Goal: Task Accomplishment & Management: Complete application form

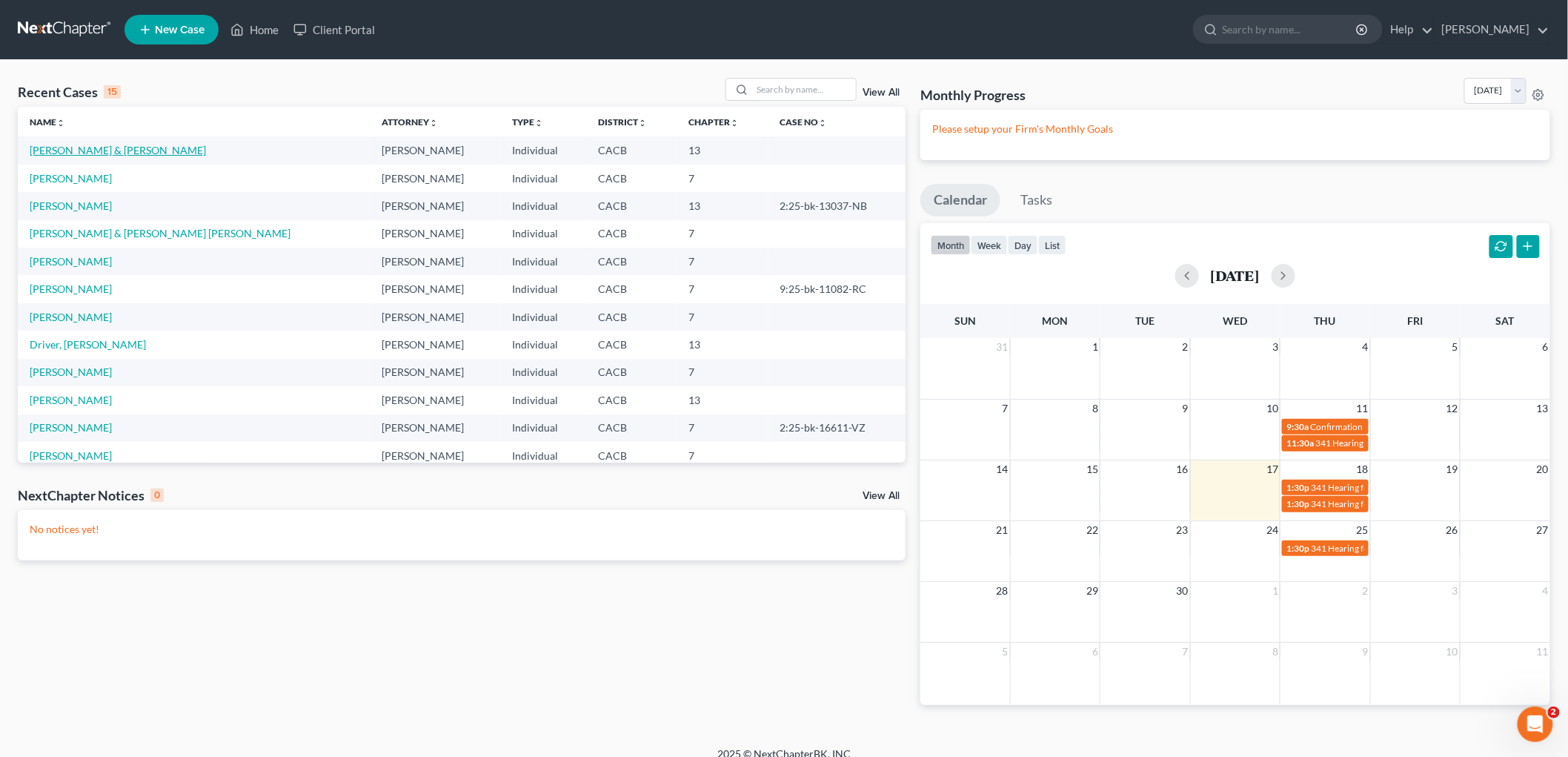
click at [54, 153] on link "[PERSON_NAME] & [PERSON_NAME]" at bounding box center [117, 150] width 176 height 13
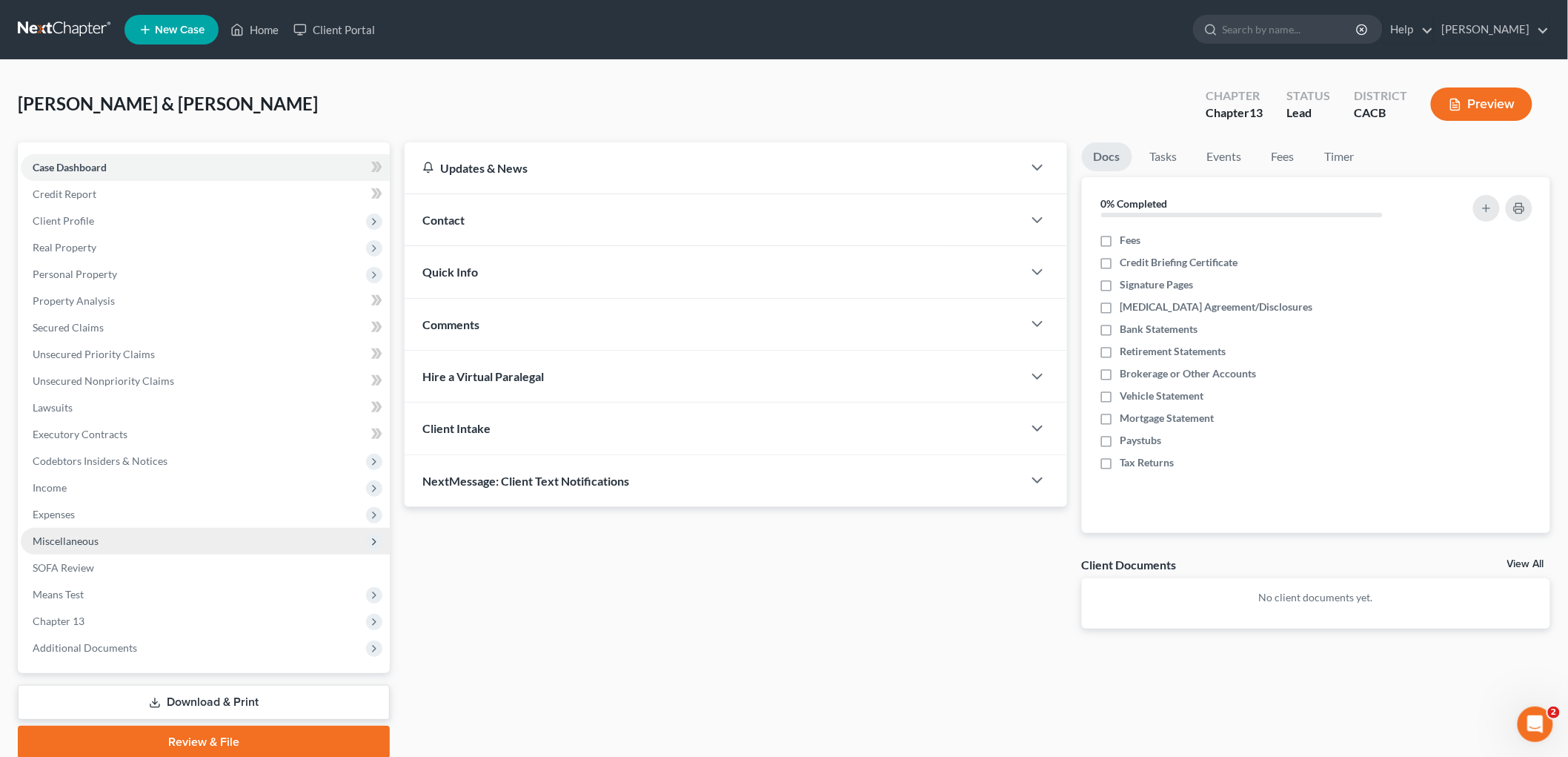
click at [81, 536] on span "Miscellaneous" at bounding box center [66, 541] width 66 height 13
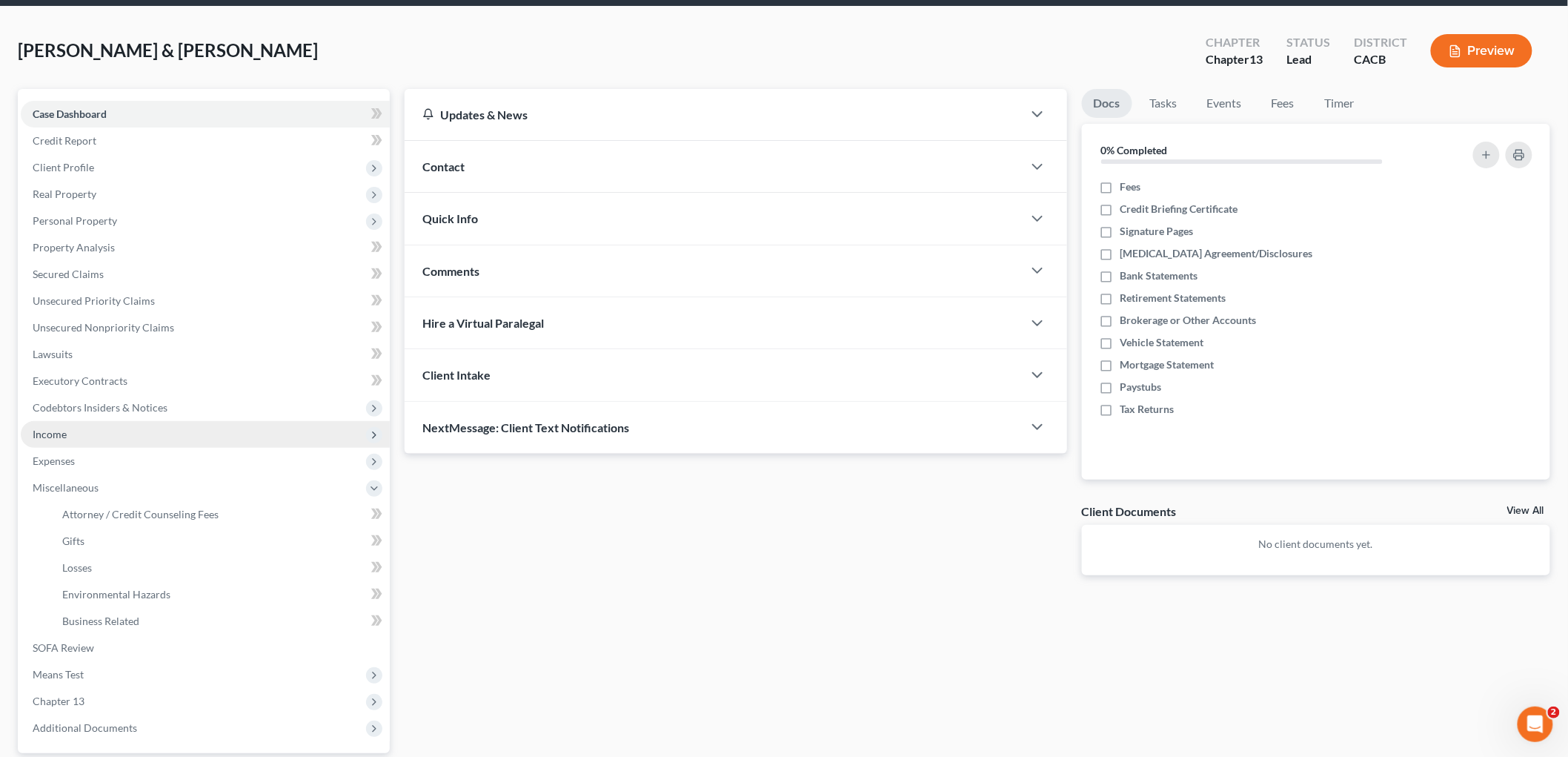
scroll to position [82, 0]
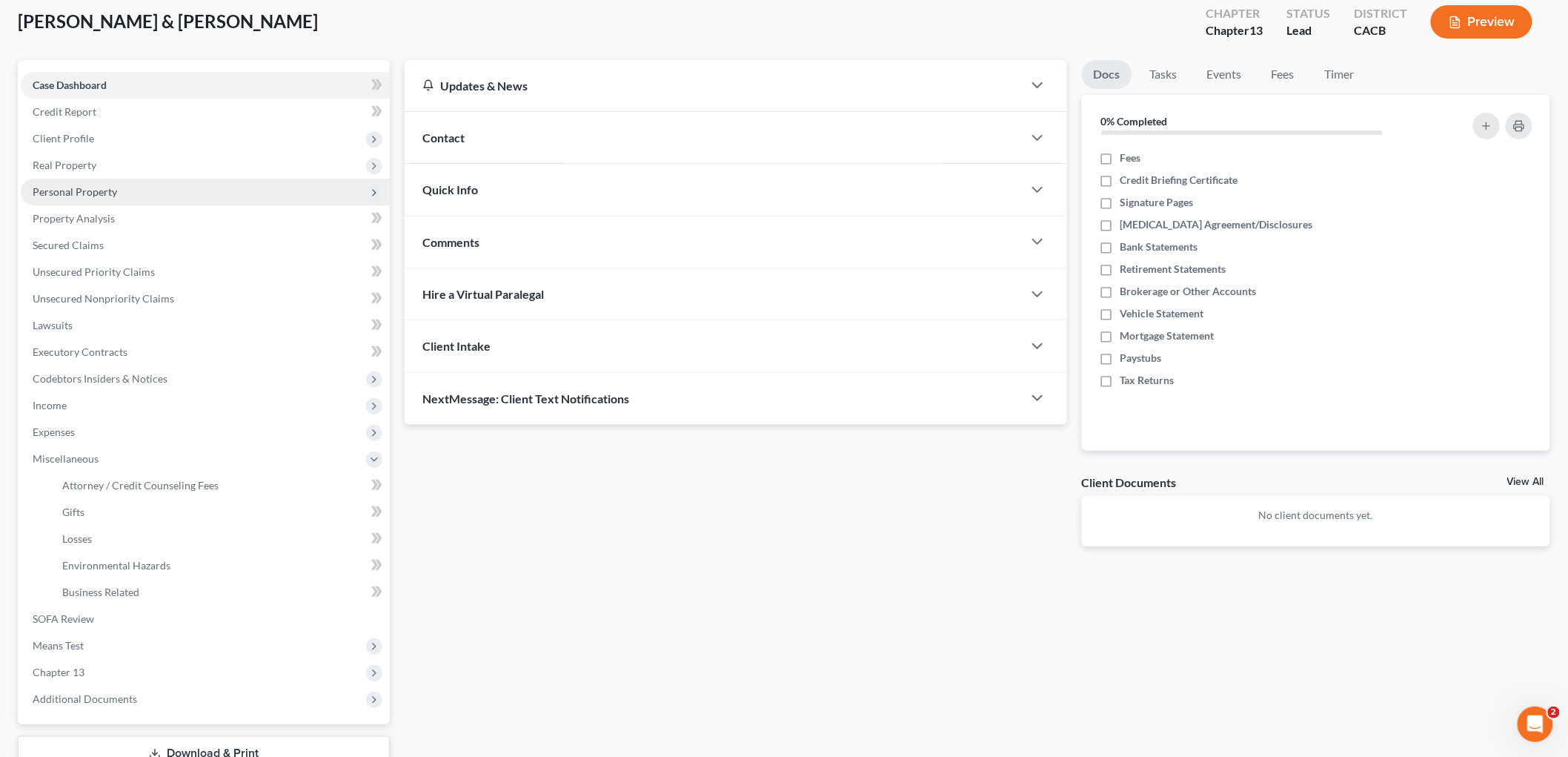
click at [71, 190] on span "Personal Property" at bounding box center [75, 192] width 84 height 13
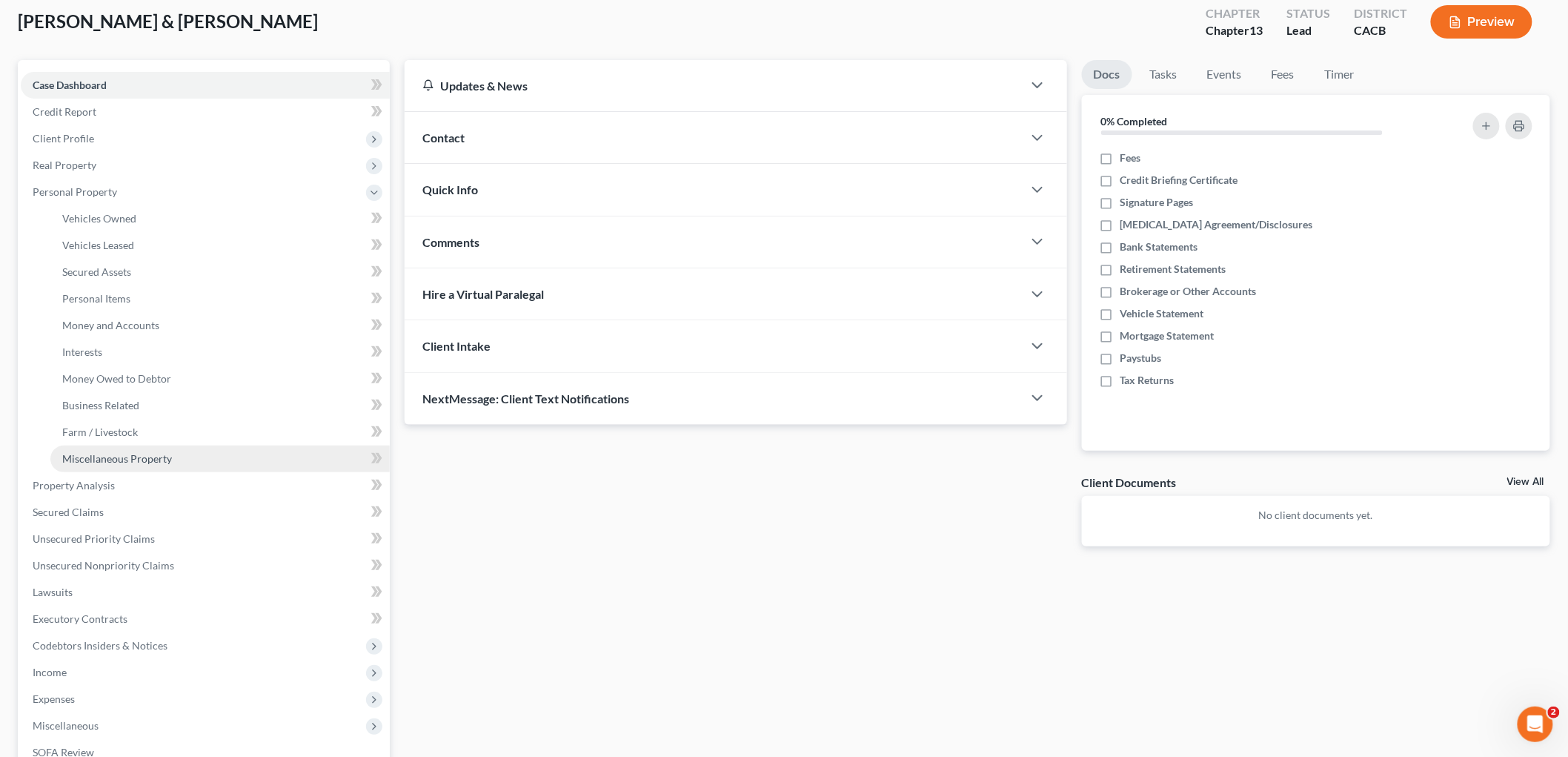
drag, startPoint x: 120, startPoint y: 464, endPoint x: 198, endPoint y: 450, distance: 79.2
click at [119, 464] on link "Miscellaneous Property" at bounding box center [219, 458] width 339 height 27
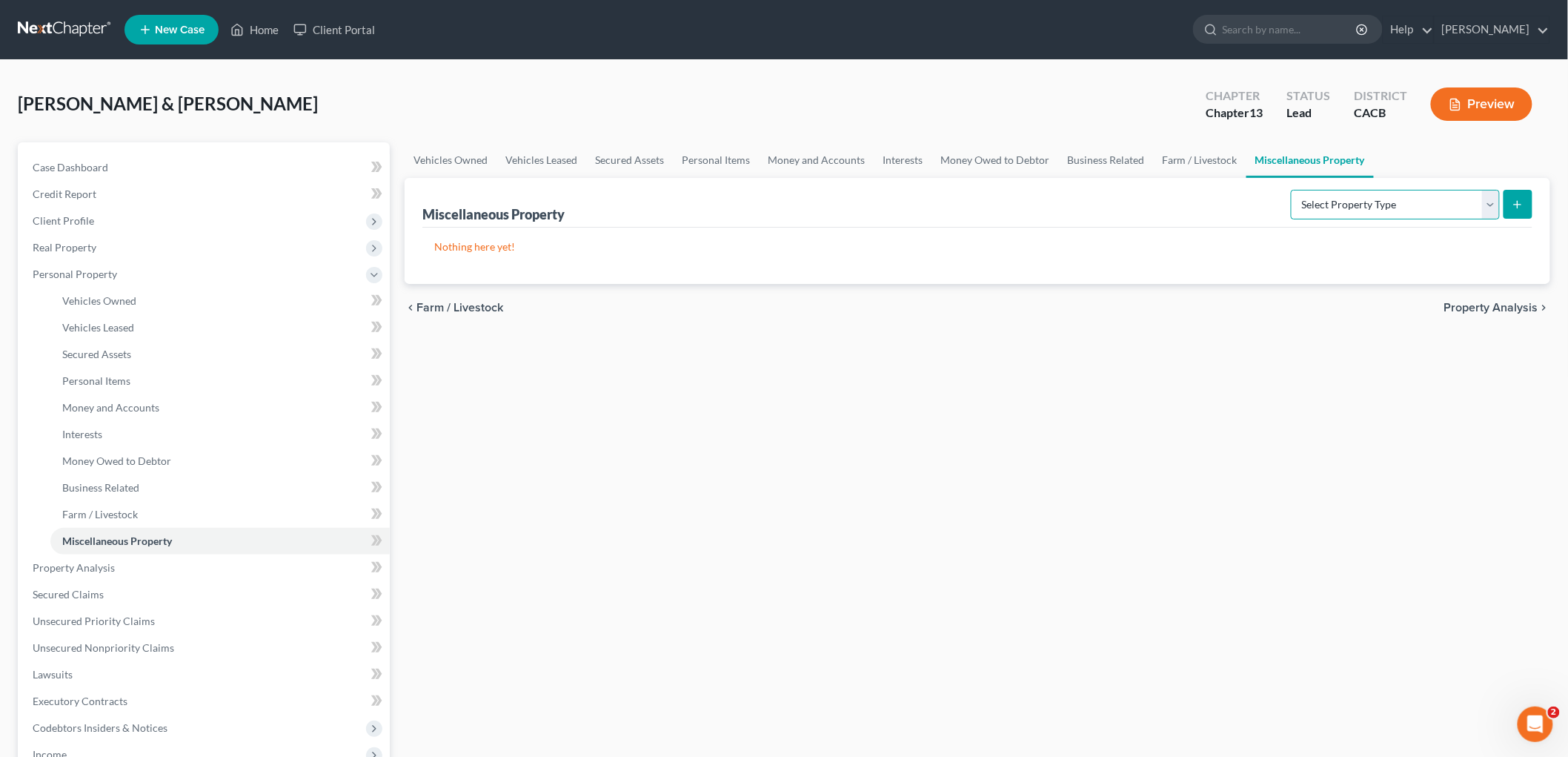
click at [1322, 209] on select "Select Property Type Assigned for Creditor Benefit [DATE] Holding for Another N…" at bounding box center [1395, 205] width 209 height 29
select select "stored_within_1_year"
click at [1291, 190] on select "Select Property Type Assigned for Creditor Benefit [DATE] Holding for Another N…" at bounding box center [1395, 205] width 209 height 29
click at [1534, 210] on div "Miscellaneous Property Select Property Type Assigned for Creditor Benefit [DATE…" at bounding box center [978, 231] width 1146 height 106
click at [1521, 198] on icon "submit" at bounding box center [1518, 204] width 12 height 12
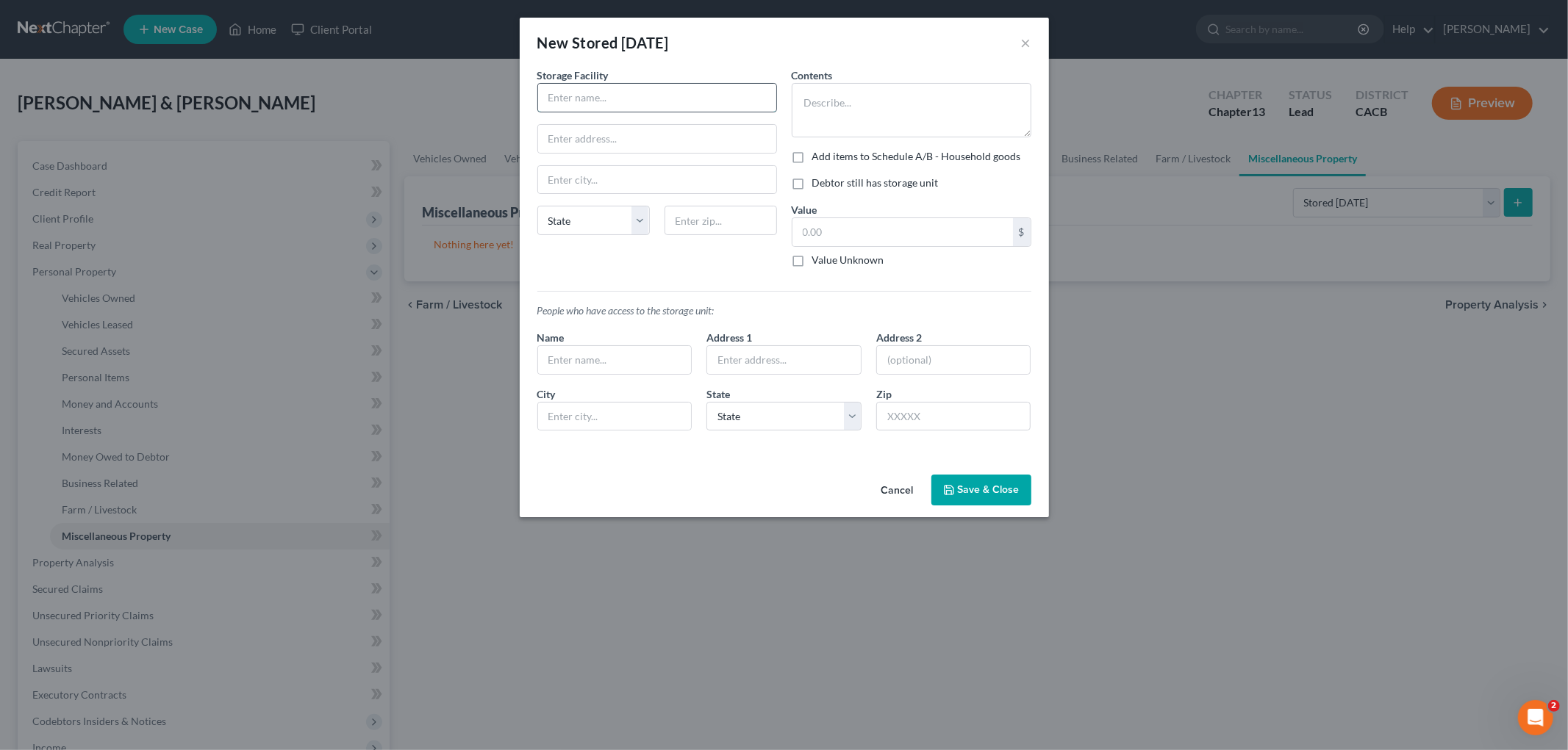
click at [597, 103] on input "text" at bounding box center [657, 97] width 238 height 28
type input "Public Storage"
type input "[STREET_ADDRESS]"
type input "90025"
type input "[GEOGRAPHIC_DATA]"
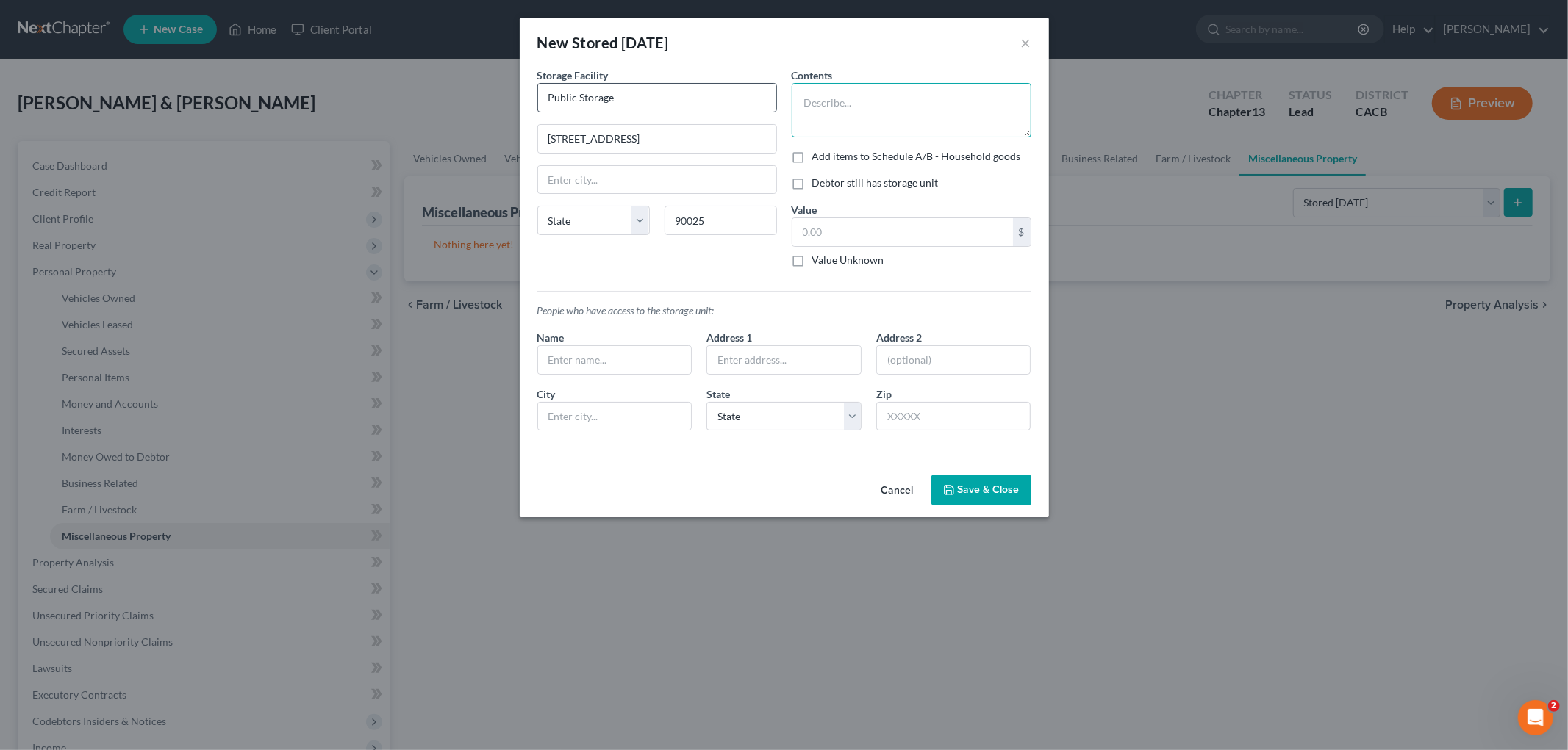
select select "4"
click at [877, 120] on textarea at bounding box center [912, 111] width 239 height 54
type textarea "F"
type textarea "Household Goods, Furniture, and Documents"
click at [891, 243] on input "text" at bounding box center [902, 232] width 220 height 28
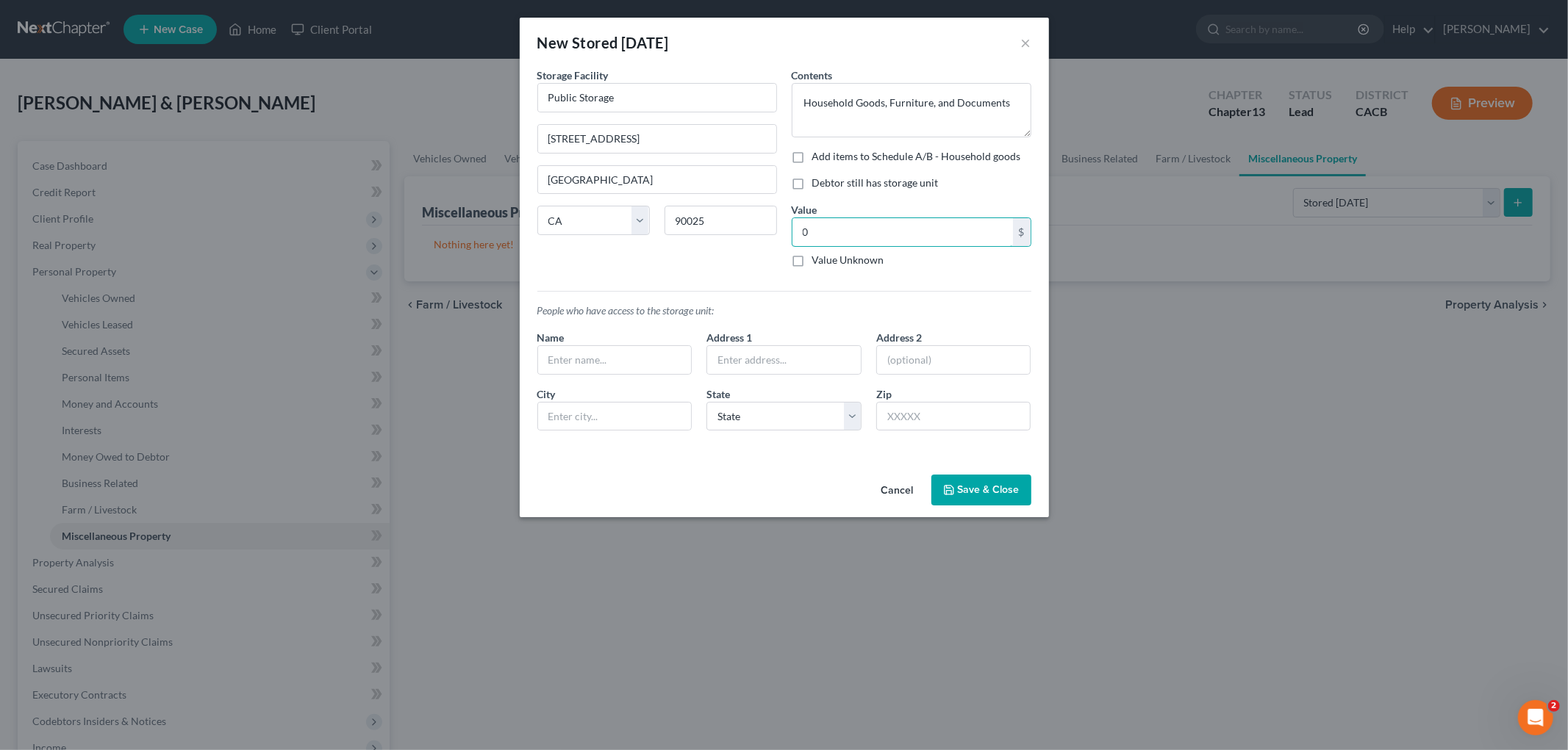
type input "0"
click at [1002, 507] on div "Cancel Save & Close" at bounding box center [784, 493] width 529 height 49
click at [1002, 500] on button "Save & Close" at bounding box center [982, 490] width 100 height 31
